Goal: Transaction & Acquisition: Purchase product/service

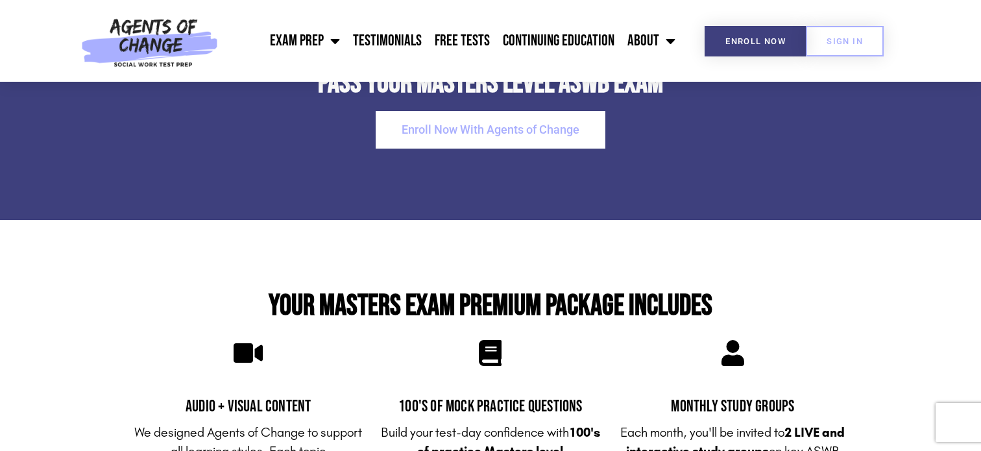
scroll to position [2695, 0]
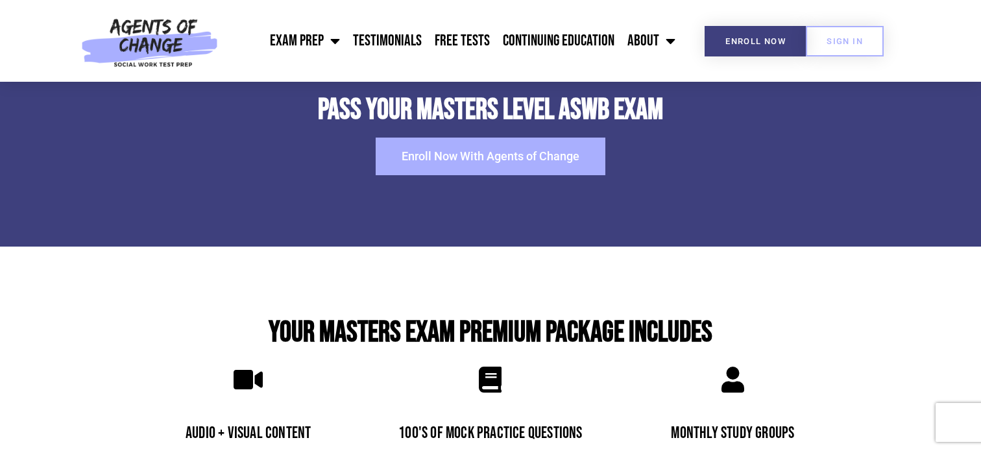
click at [543, 162] on span "Enroll Now With Agents of Change" at bounding box center [490, 156] width 178 height 12
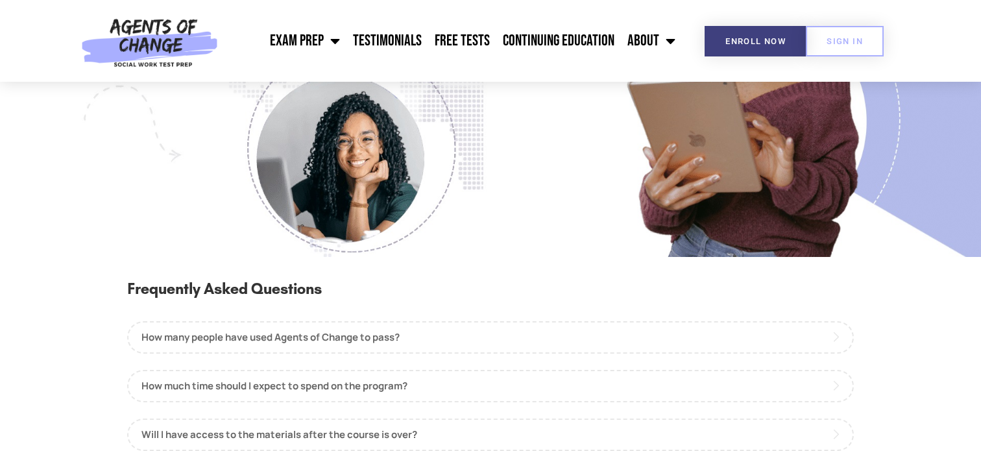
scroll to position [1309, 0]
